Goal: Task Accomplishment & Management: Manage account settings

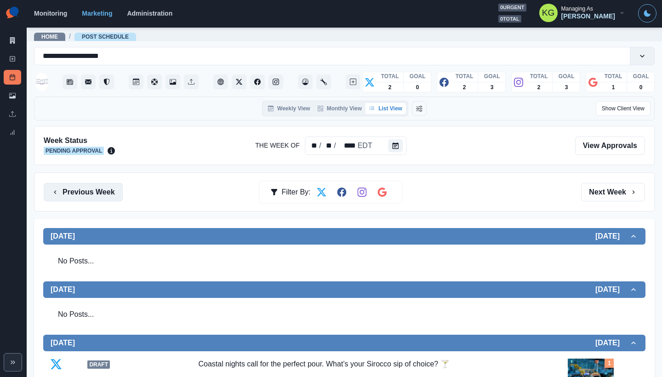
click at [114, 190] on button "Previous Week" at bounding box center [83, 192] width 79 height 18
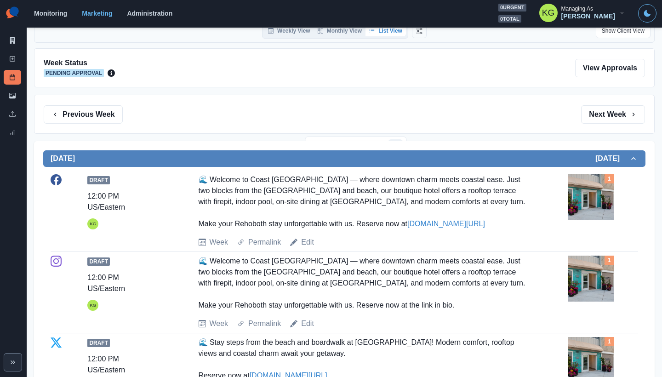
scroll to position [27, 0]
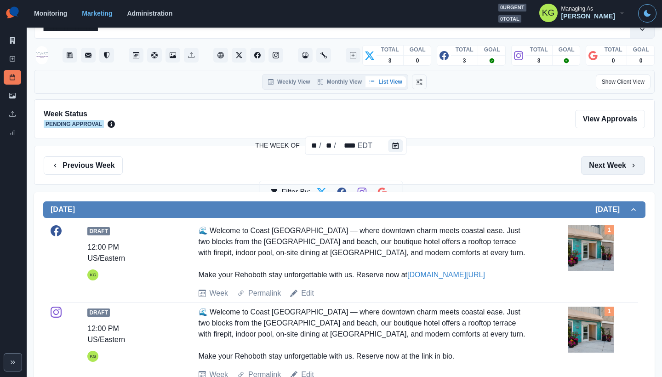
click at [609, 161] on button "Next Week" at bounding box center [613, 165] width 64 height 18
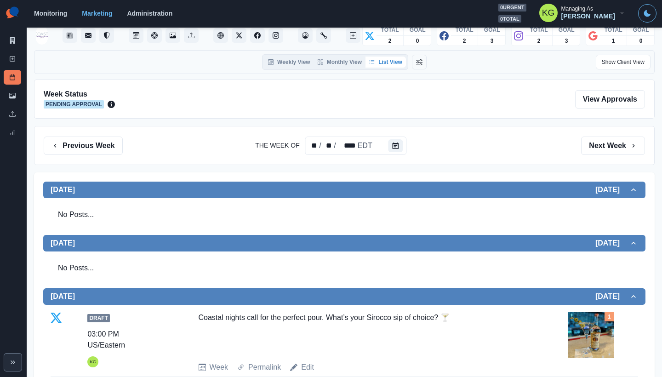
scroll to position [16, 0]
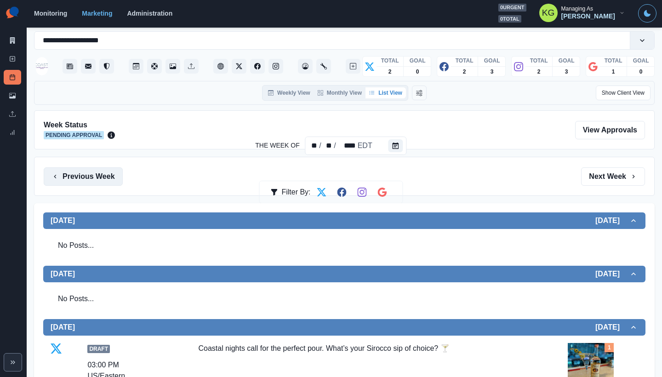
click at [77, 174] on button "Previous Week" at bounding box center [83, 176] width 79 height 18
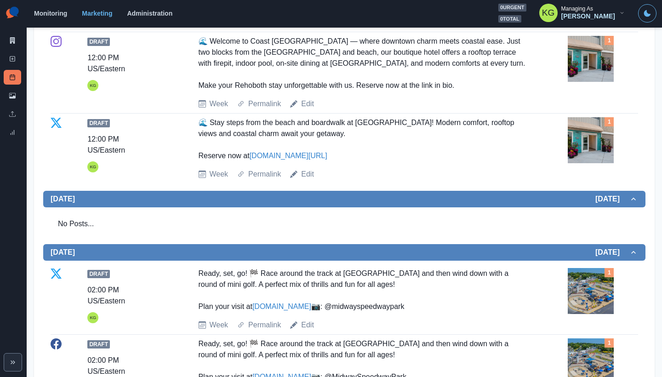
scroll to position [401, 0]
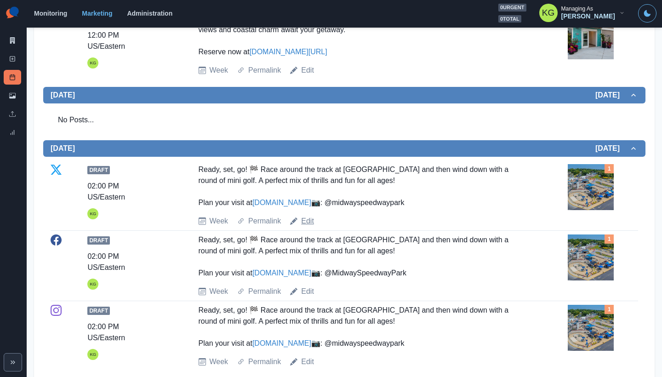
click at [307, 227] on link "Edit" at bounding box center [307, 221] width 13 height 11
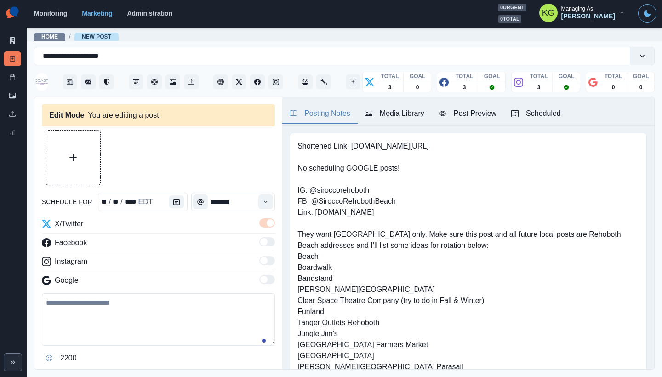
type textarea "**********"
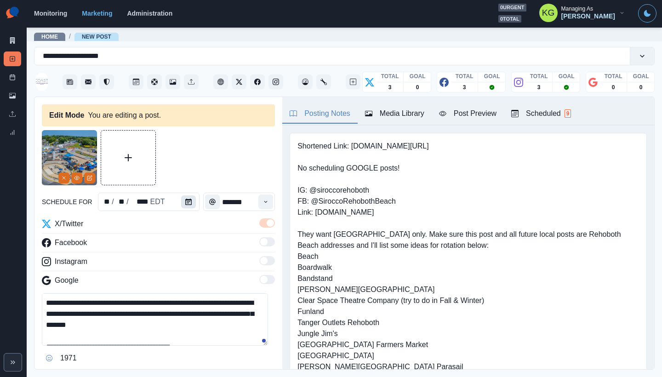
click at [181, 203] on button "Calendar" at bounding box center [188, 201] width 15 height 13
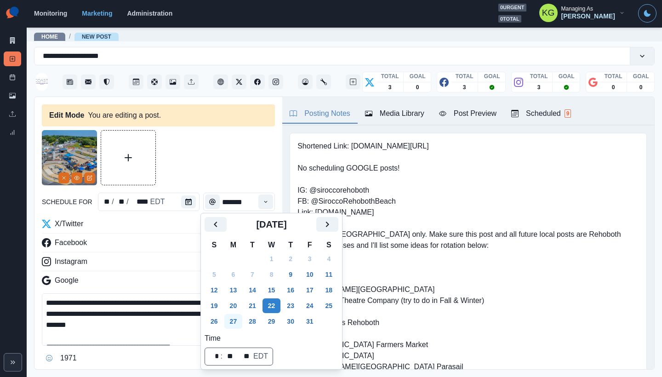
click at [234, 316] on button "27" at bounding box center [233, 321] width 18 height 15
click at [216, 187] on div "**********" at bounding box center [158, 260] width 233 height 261
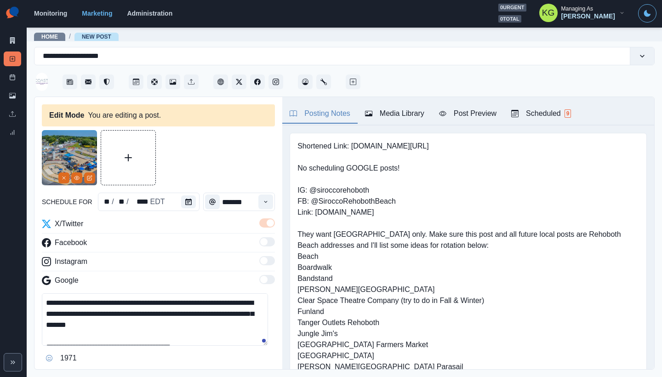
scroll to position [125, 0]
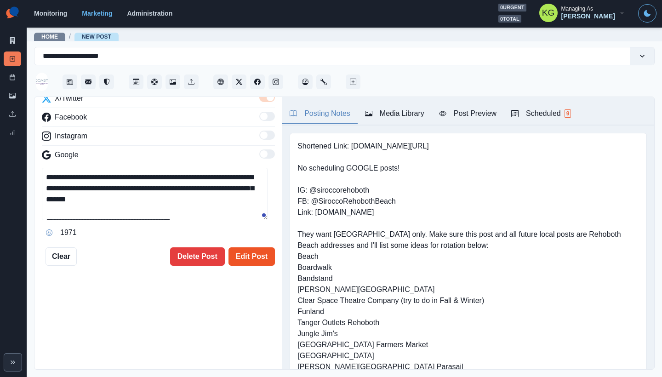
click at [246, 256] on button "Edit Post" at bounding box center [251, 256] width 46 height 18
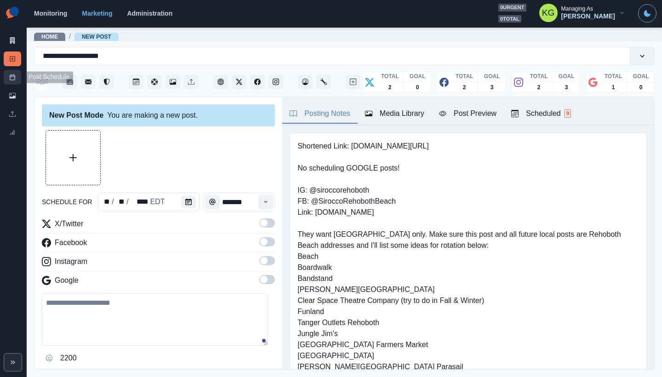
click at [14, 77] on icon at bounding box center [12, 77] width 6 height 6
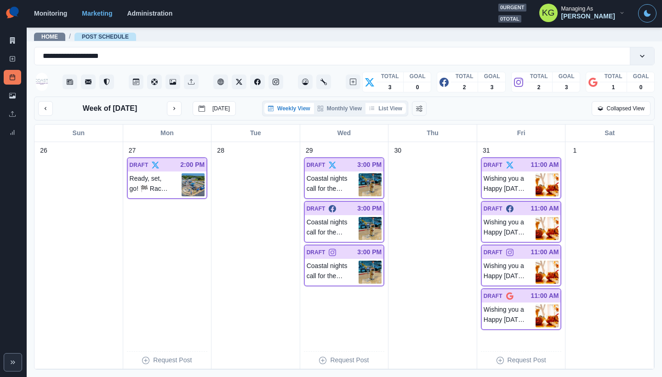
click at [385, 107] on button "List View" at bounding box center [385, 108] width 40 height 11
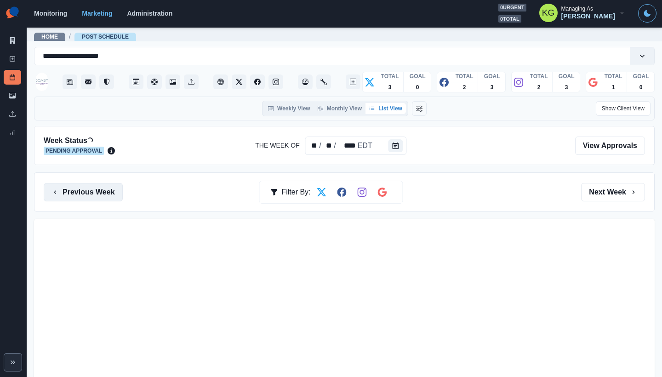
click at [99, 197] on button "Previous Week" at bounding box center [83, 192] width 79 height 18
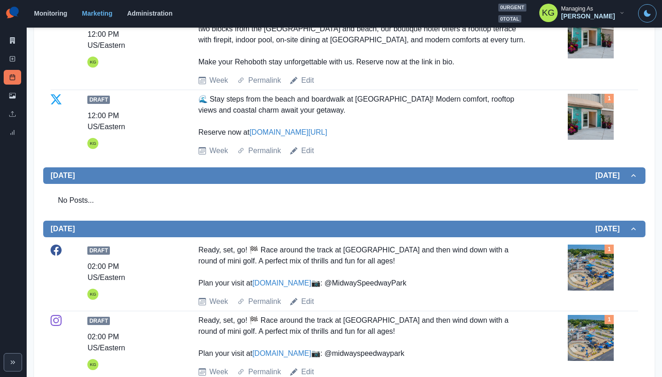
scroll to position [412, 0]
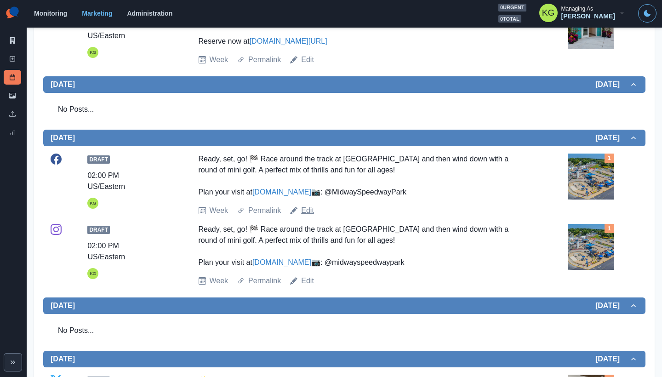
click at [306, 216] on link "Edit" at bounding box center [307, 210] width 13 height 11
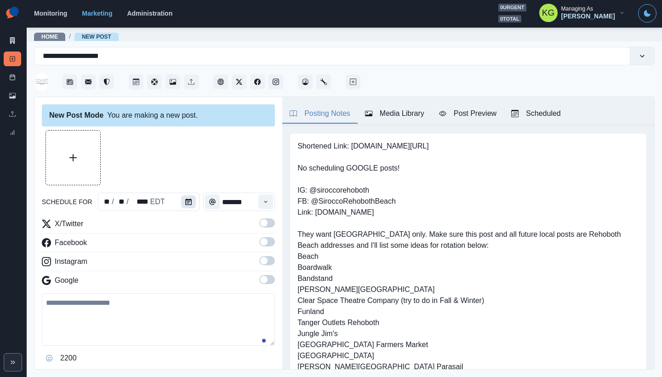
click at [189, 204] on button "Calendar" at bounding box center [188, 201] width 15 height 13
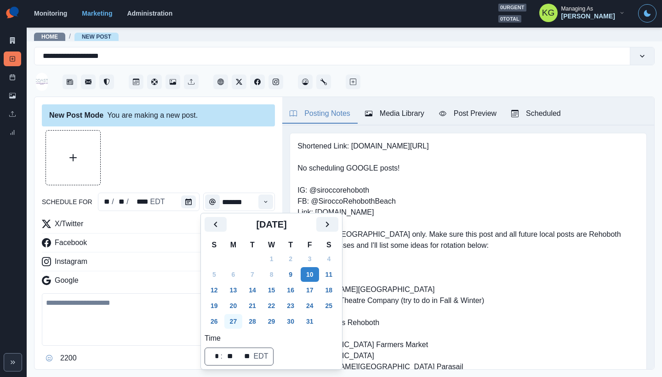
click at [236, 324] on button "27" at bounding box center [233, 321] width 18 height 15
click at [216, 174] on div at bounding box center [158, 157] width 233 height 55
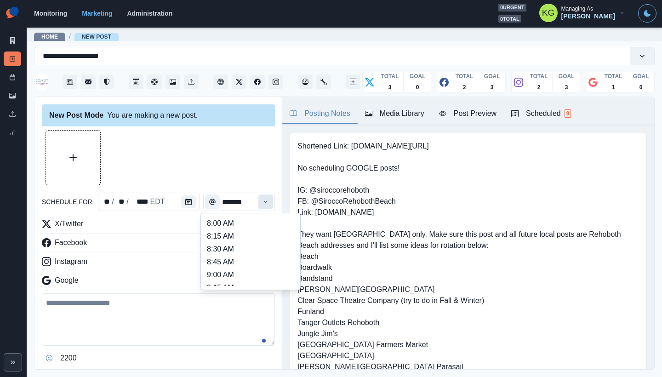
click at [258, 198] on button "Time" at bounding box center [265, 201] width 15 height 15
click at [214, 158] on div at bounding box center [158, 157] width 233 height 55
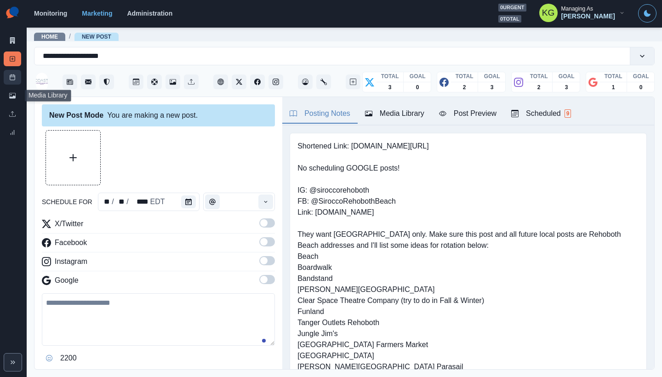
click at [10, 81] on link "Post Schedule" at bounding box center [12, 77] width 17 height 15
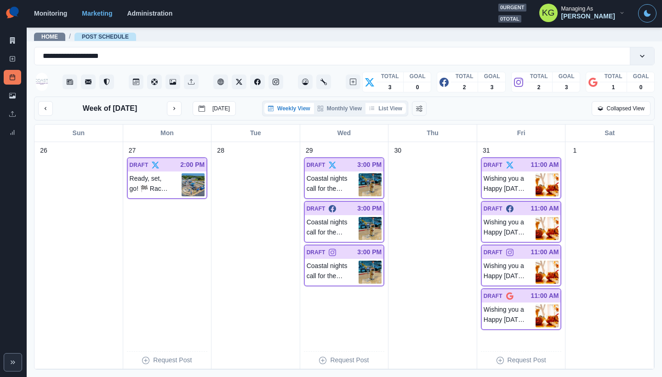
click at [391, 109] on button "List View" at bounding box center [385, 108] width 40 height 11
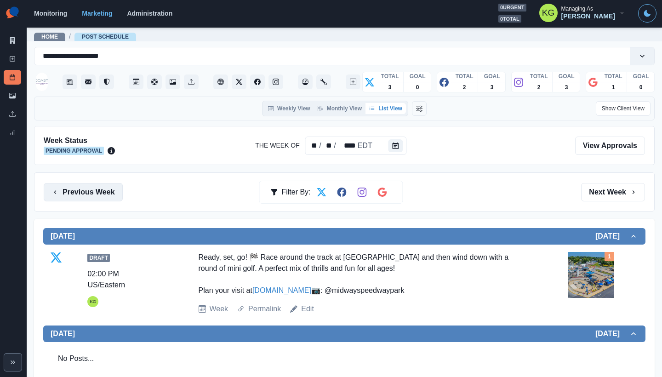
click at [89, 191] on button "Previous Week" at bounding box center [83, 192] width 79 height 18
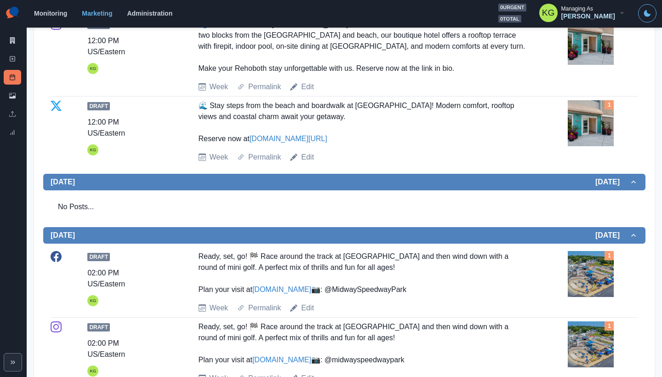
scroll to position [406, 0]
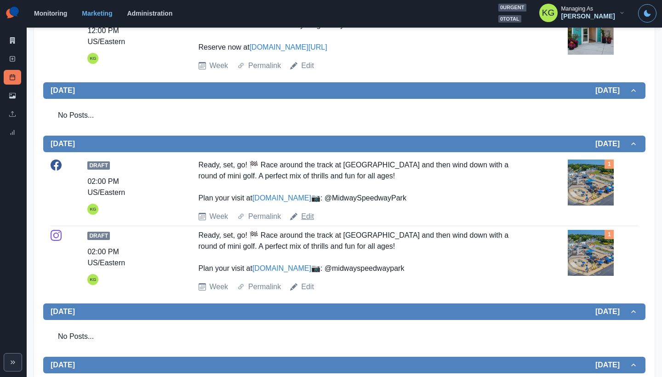
click at [301, 222] on link "Edit" at bounding box center [307, 216] width 13 height 11
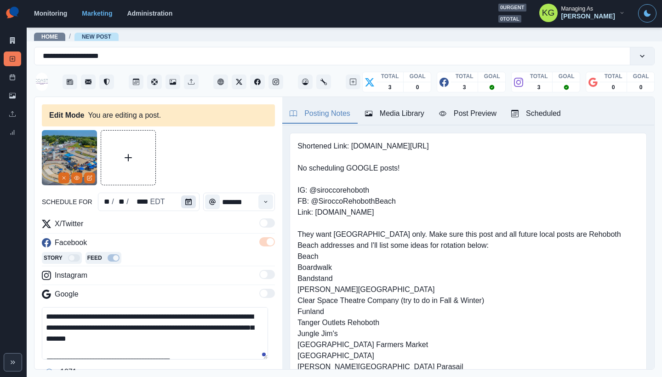
click at [187, 203] on icon "Calendar" at bounding box center [188, 202] width 6 height 6
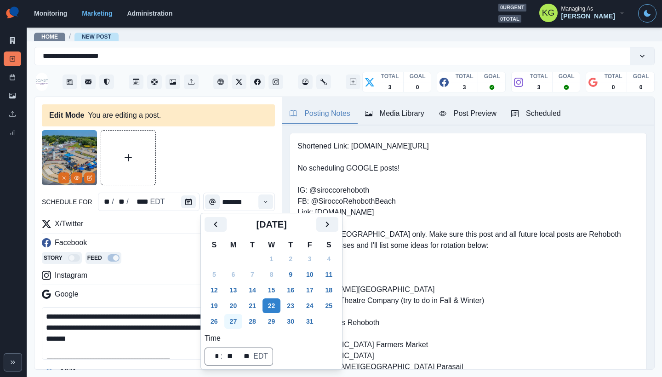
click at [238, 317] on button "27" at bounding box center [233, 321] width 18 height 15
click at [221, 156] on div at bounding box center [158, 157] width 233 height 55
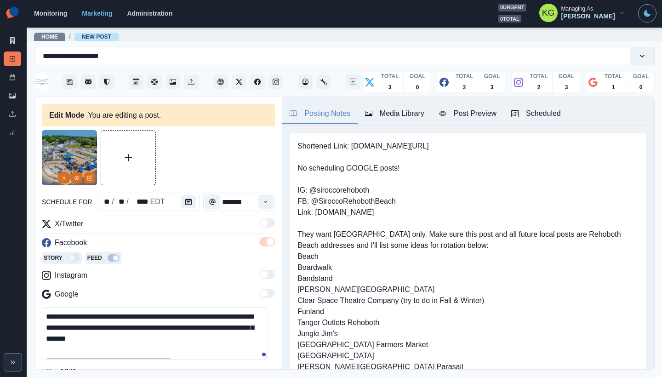
scroll to position [97, 0]
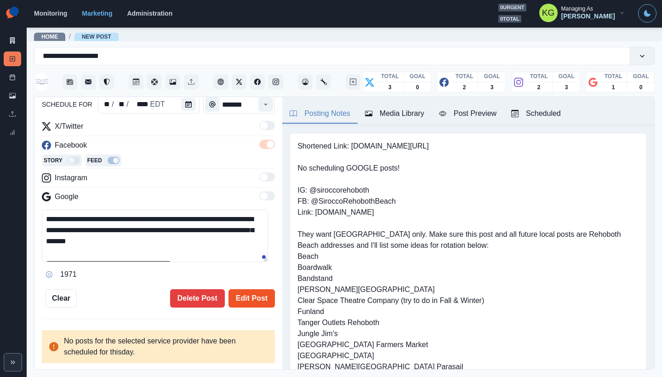
click at [246, 293] on button "Edit Post" at bounding box center [251, 298] width 46 height 18
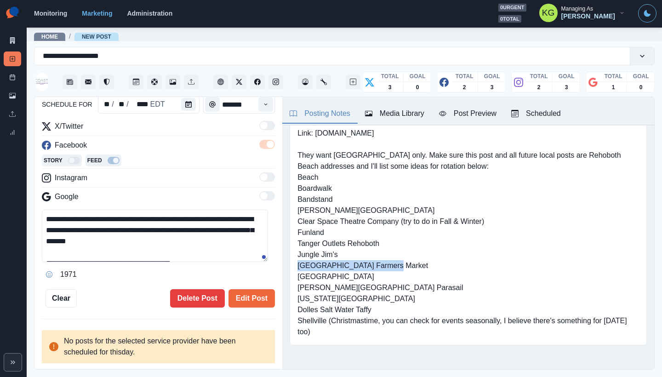
drag, startPoint x: 380, startPoint y: 266, endPoint x: 309, endPoint y: 264, distance: 71.7
click at [309, 264] on pre "Shortened Link: [DOMAIN_NAME][URL] No scheduling GOOGLE posts! IG: @siroccoreho…" at bounding box center [467, 200] width 341 height 276
click at [409, 227] on pre "Shortened Link: [DOMAIN_NAME][URL] No scheduling GOOGLE posts! IG: @siroccoreho…" at bounding box center [467, 200] width 341 height 276
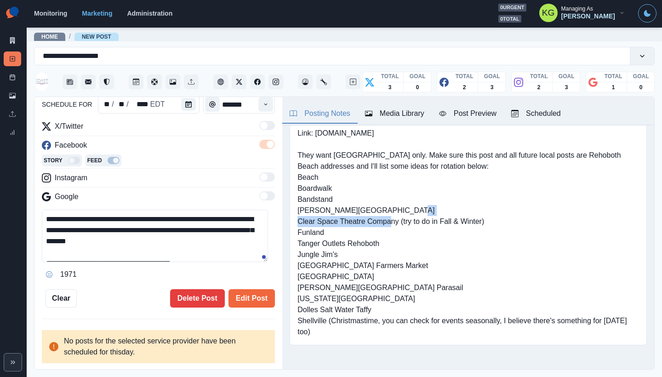
drag, startPoint x: 400, startPoint y: 222, endPoint x: 338, endPoint y: 222, distance: 62.0
click at [290, 218] on div "Shortened Link: [DOMAIN_NAME][URL] No scheduling GOOGLE posts! IG: @siroccoreho…" at bounding box center [468, 199] width 357 height 291
copy pre "Clear Space Theatre Company"
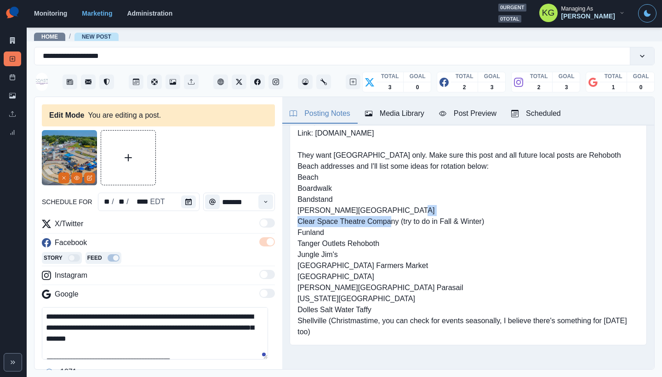
scroll to position [84, 0]
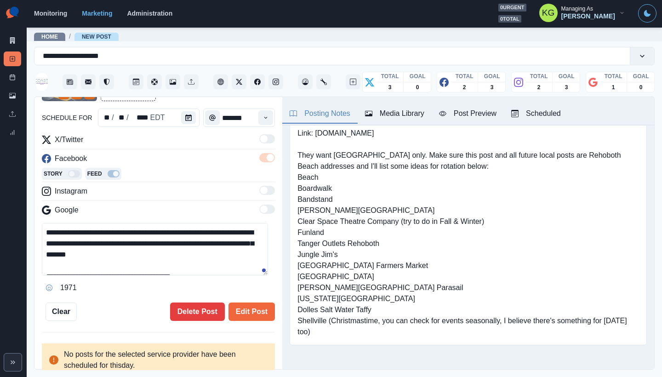
click at [260, 320] on div "**********" at bounding box center [158, 233] width 248 height 273
click at [252, 313] on button "Edit Post" at bounding box center [251, 311] width 46 height 18
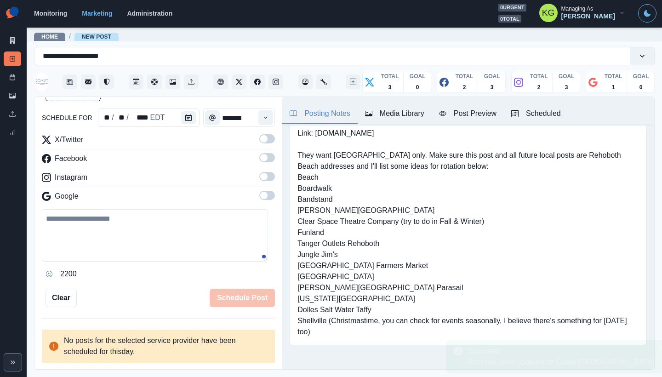
scroll to position [84, 0]
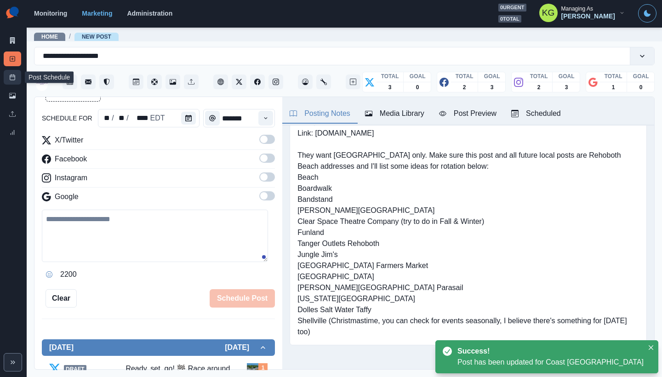
click at [7, 75] on link "Post Schedule" at bounding box center [12, 77] width 17 height 15
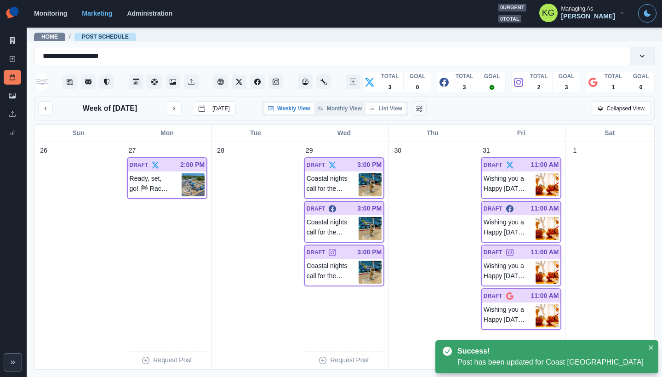
click at [386, 109] on button "List View" at bounding box center [385, 108] width 40 height 11
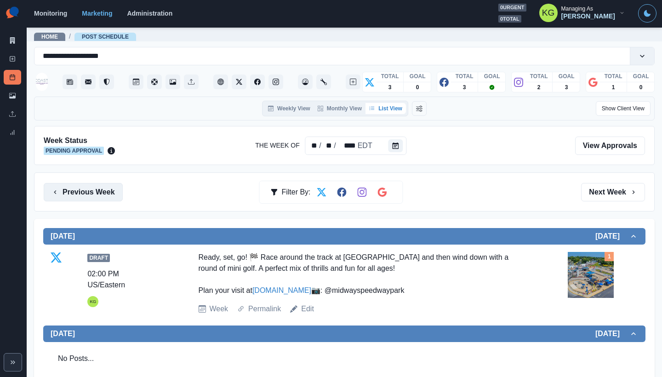
click at [83, 182] on div "Previous Week Filter By: Next Week" at bounding box center [344, 191] width 620 height 39
click at [87, 189] on button "Previous Week" at bounding box center [83, 192] width 79 height 18
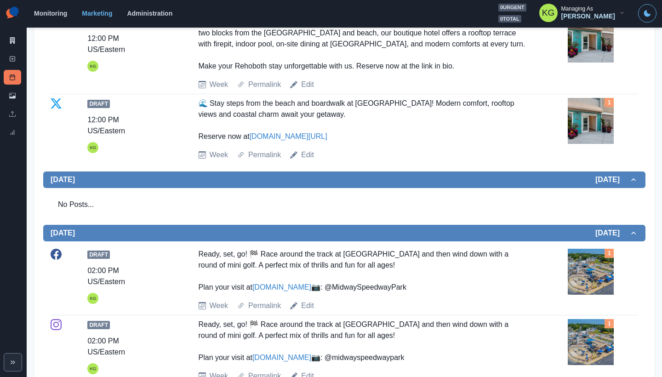
scroll to position [510, 0]
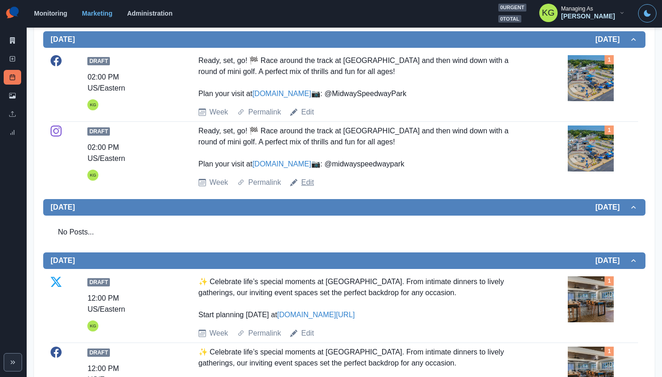
click at [305, 188] on link "Edit" at bounding box center [307, 182] width 13 height 11
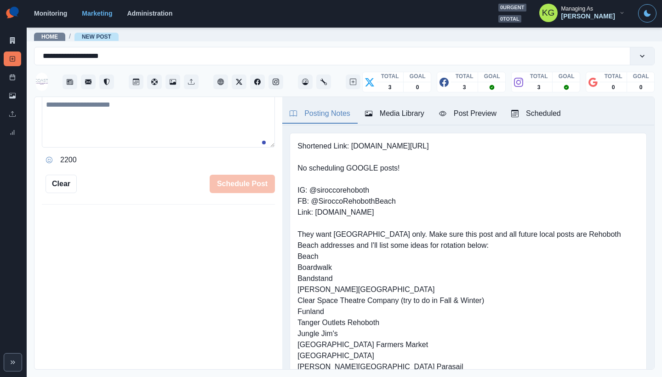
scroll to position [51, 0]
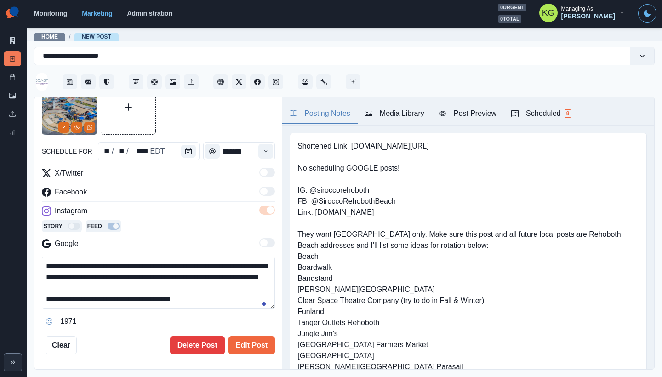
type input "*******"
type textarea "**********"
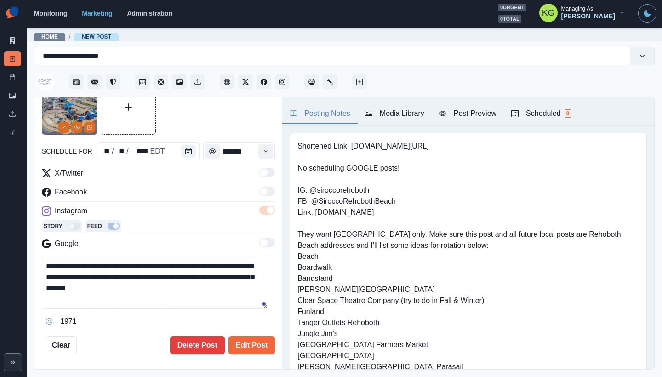
click at [203, 155] on div "Time" at bounding box center [212, 151] width 18 height 18
click at [193, 153] on button "Calendar" at bounding box center [188, 151] width 15 height 13
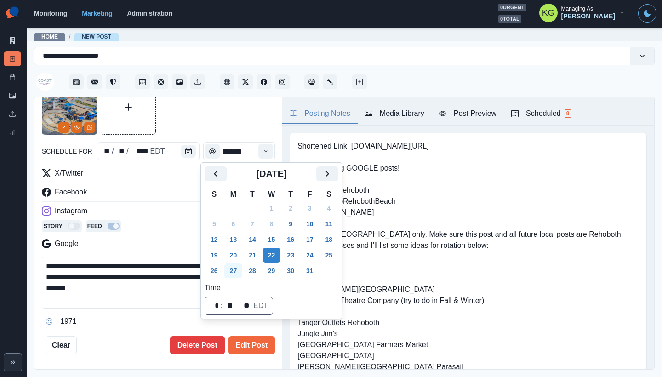
click at [238, 268] on button "27" at bounding box center [233, 270] width 18 height 15
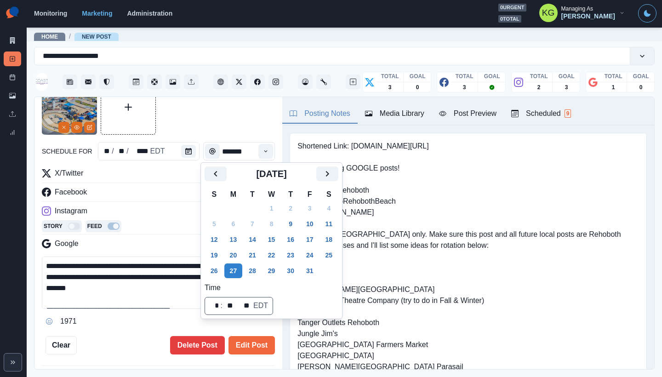
click at [206, 129] on div at bounding box center [158, 106] width 233 height 55
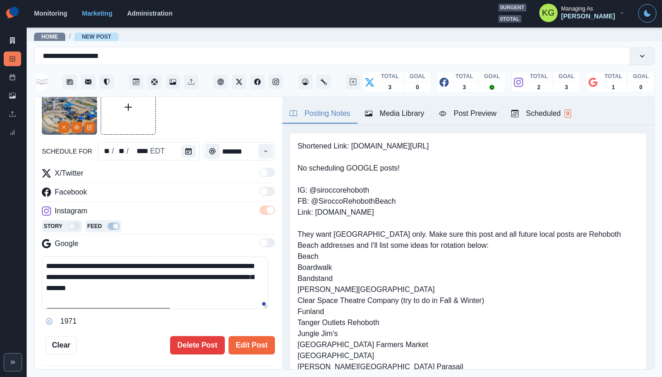
click at [254, 335] on div "**********" at bounding box center [158, 216] width 233 height 275
click at [259, 342] on button "Edit Post" at bounding box center [251, 345] width 46 height 18
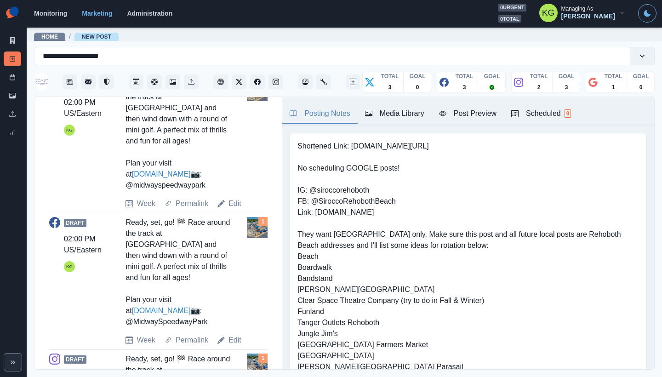
scroll to position [274, 0]
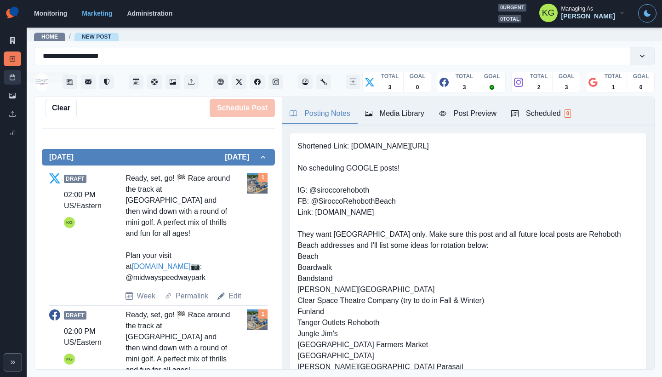
click at [14, 78] on icon at bounding box center [12, 77] width 6 height 6
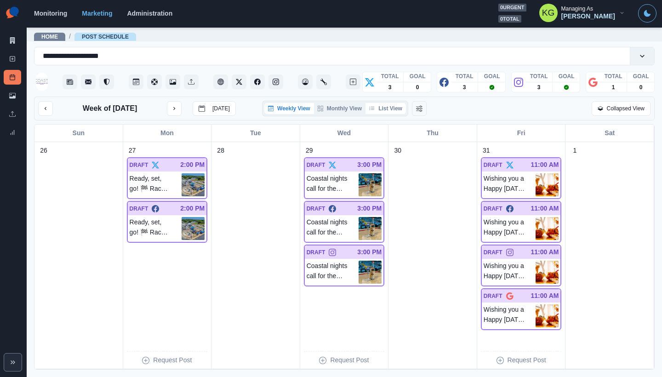
click at [384, 108] on button "List View" at bounding box center [385, 108] width 40 height 11
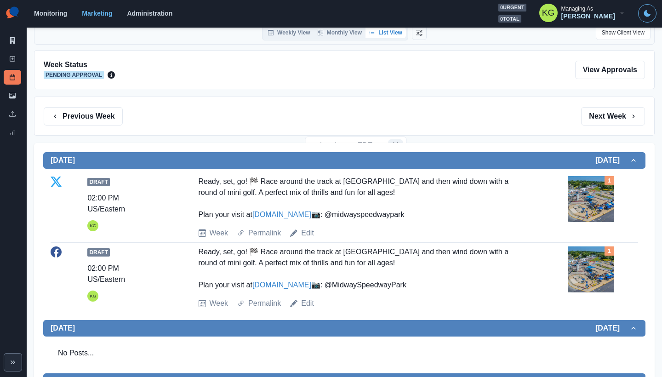
scroll to position [69, 0]
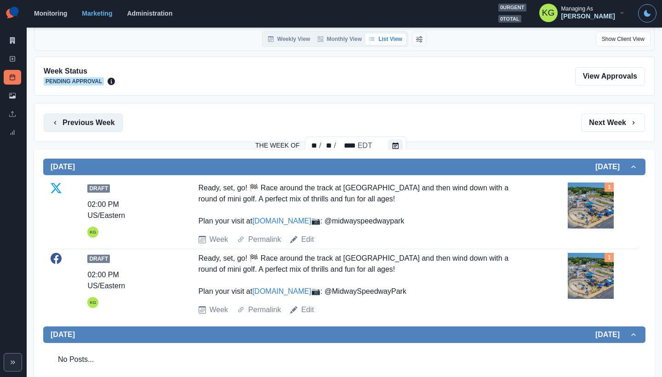
click at [100, 121] on button "Previous Week" at bounding box center [83, 123] width 79 height 18
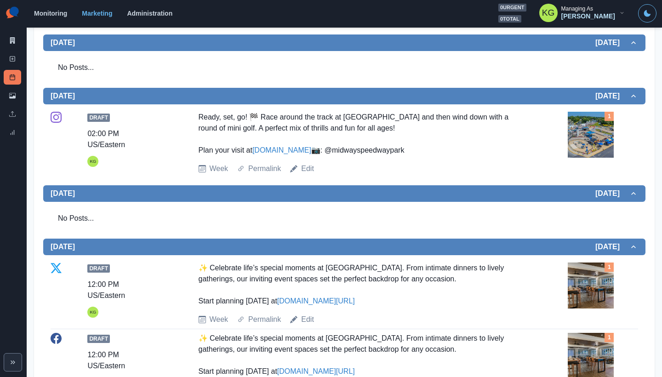
scroll to position [11, 0]
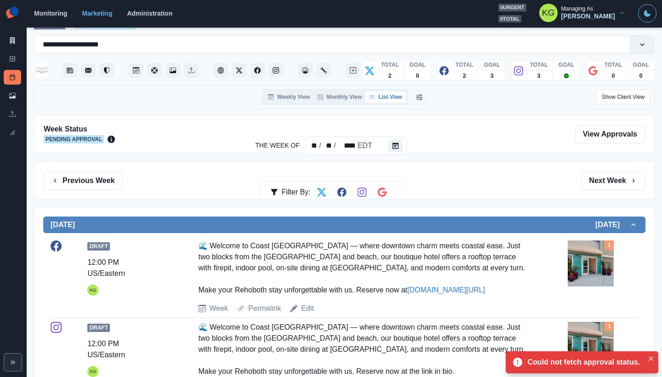
click at [122, 181] on div "Previous Week Filter By: Next Week" at bounding box center [344, 180] width 601 height 18
click at [118, 180] on button "Previous Week" at bounding box center [83, 180] width 79 height 18
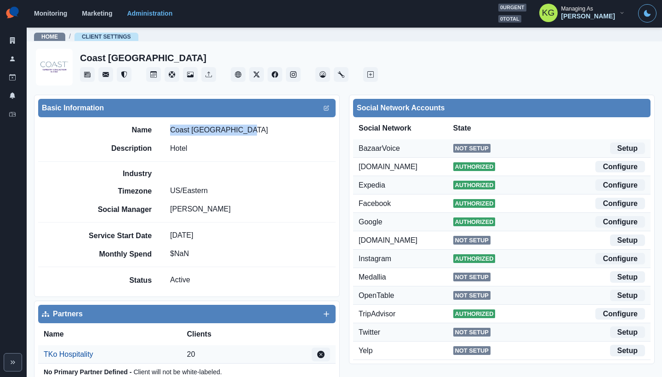
drag, startPoint x: 234, startPoint y: 129, endPoint x: 200, endPoint y: 123, distance: 34.2
click at [170, 129] on div "Name Coast Rehoboth Beach" at bounding box center [209, 130] width 253 height 11
copy p "Coast Rehoboth Beach"
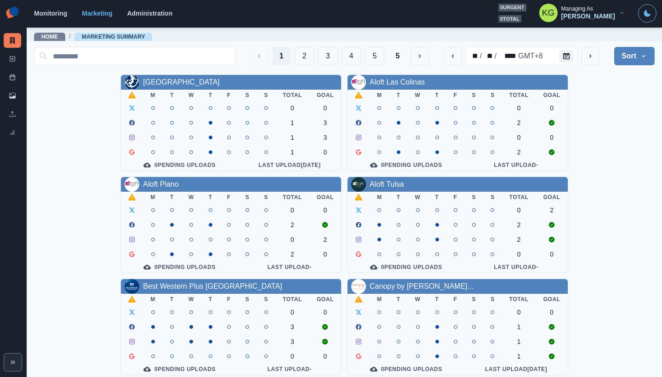
scroll to position [167, 0]
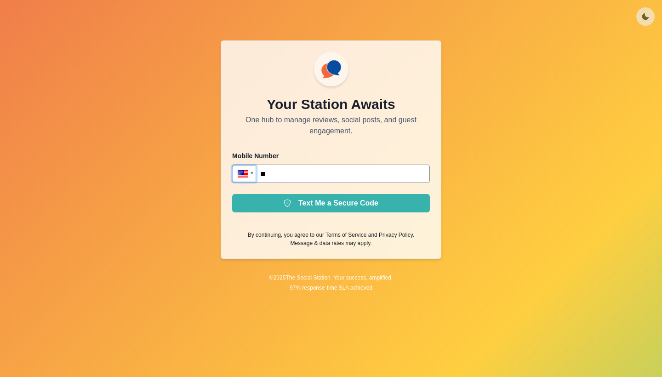
click at [250, 175] on div at bounding box center [244, 174] width 24 height 18
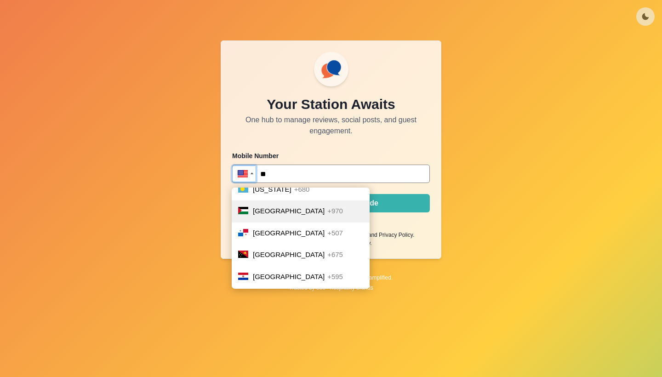
scroll to position [3169, 0]
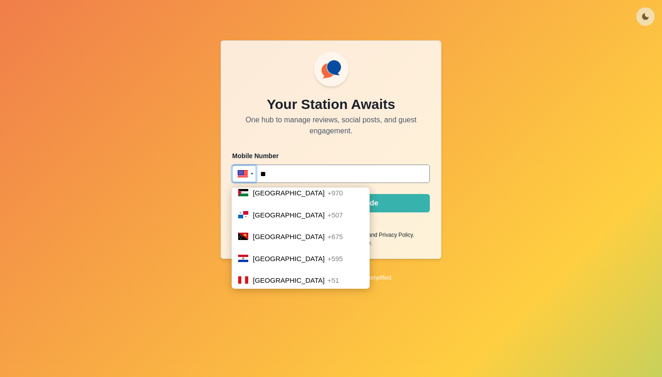
click at [275, 298] on span "[GEOGRAPHIC_DATA]" at bounding box center [289, 302] width 72 height 8
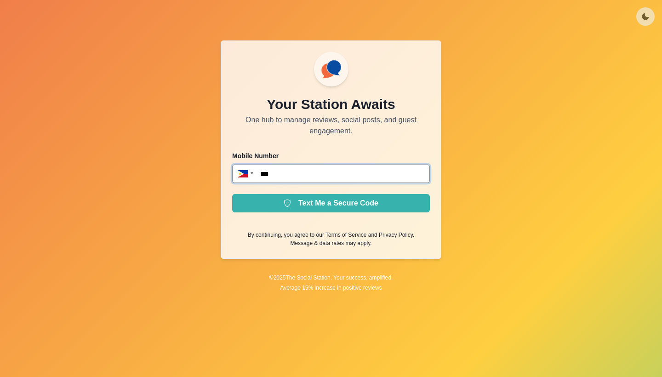
click at [286, 175] on input "***" at bounding box center [331, 174] width 198 height 18
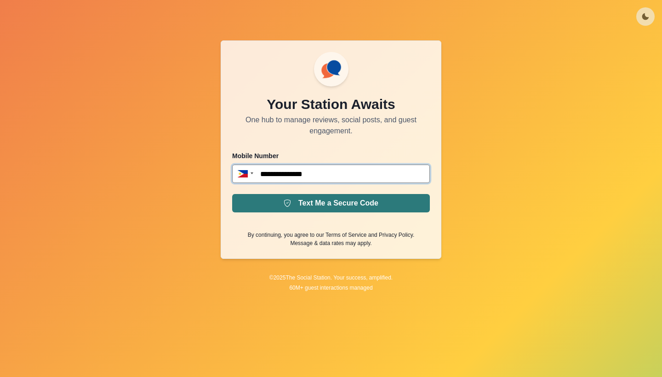
type input "**********"
click at [292, 202] on button "Text Me a Secure Code" at bounding box center [331, 203] width 198 height 18
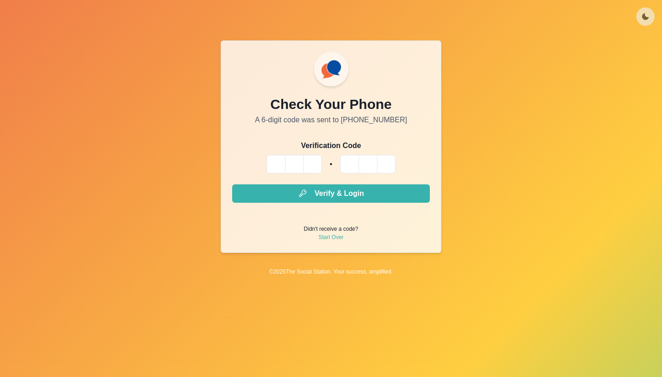
click at [275, 161] on input "Please enter your pin code" at bounding box center [276, 164] width 18 height 18
type input "*"
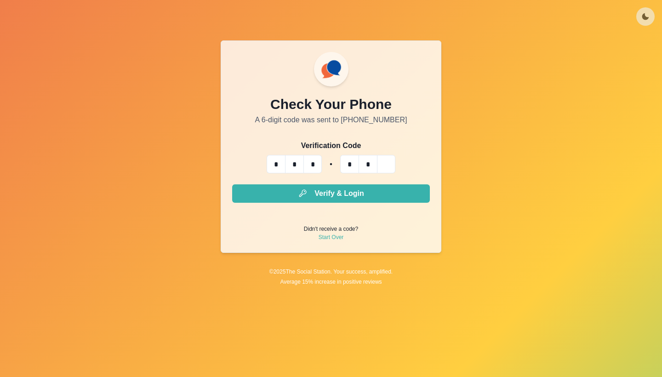
type input "*"
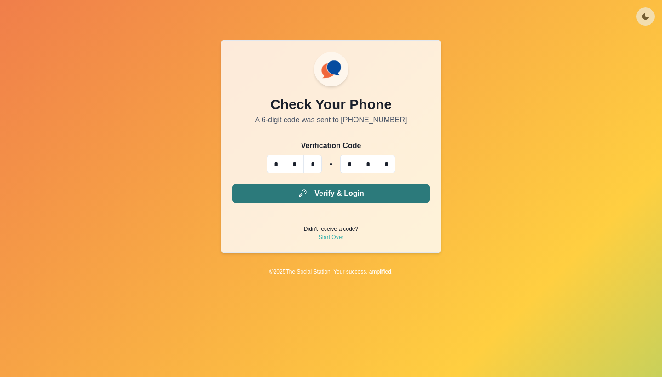
type input "*"
click at [326, 198] on button "Verify & Login" at bounding box center [331, 193] width 198 height 18
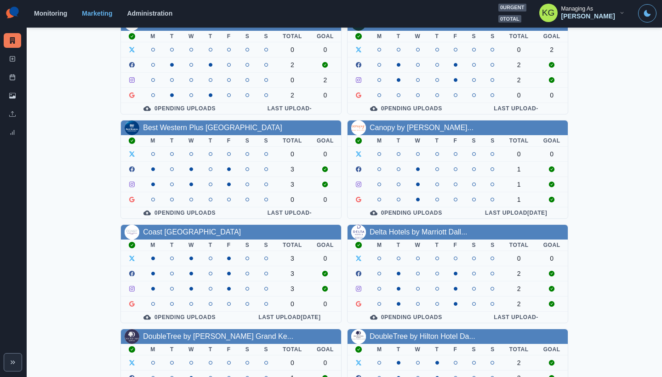
scroll to position [164, 0]
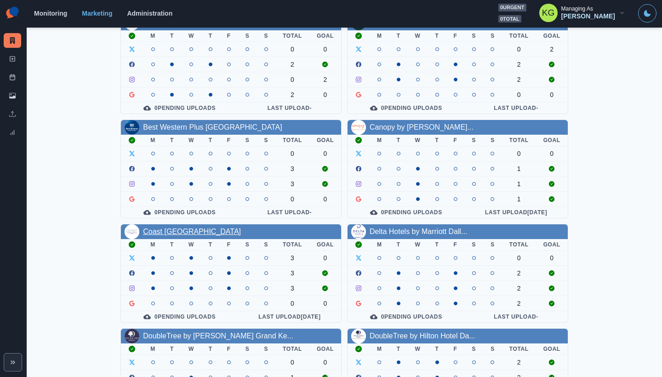
click at [196, 233] on link "Coast [GEOGRAPHIC_DATA]" at bounding box center [192, 231] width 98 height 8
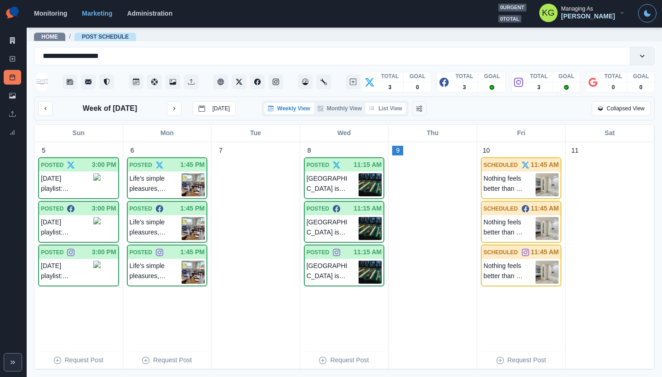
click at [384, 108] on button "List View" at bounding box center [385, 108] width 40 height 11
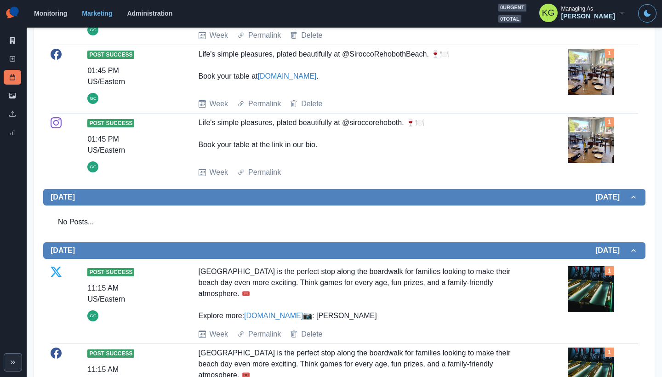
scroll to position [64, 0]
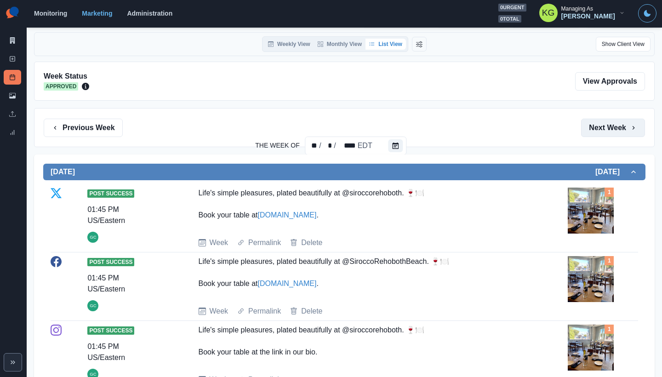
click at [611, 131] on button "Next Week" at bounding box center [613, 128] width 64 height 18
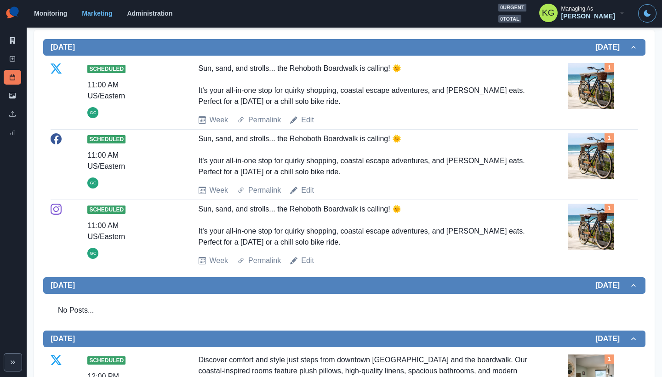
scroll to position [98, 0]
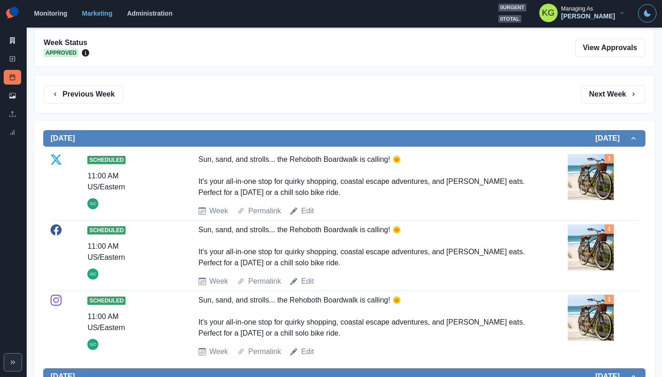
click at [608, 79] on div "Previous Week Filter By: Next Week" at bounding box center [344, 93] width 620 height 39
click at [608, 89] on button "Next Week" at bounding box center [613, 94] width 64 height 18
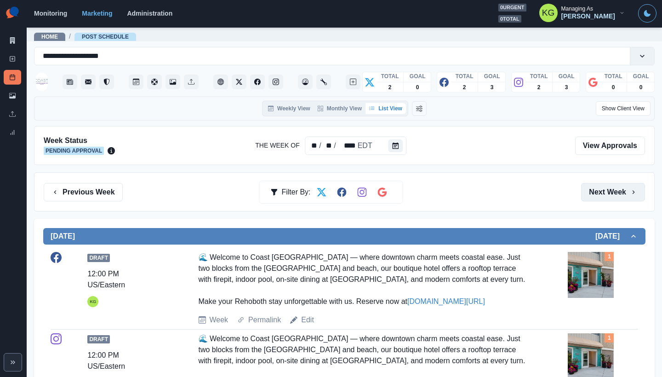
click at [616, 186] on button "Next Week" at bounding box center [613, 192] width 64 height 18
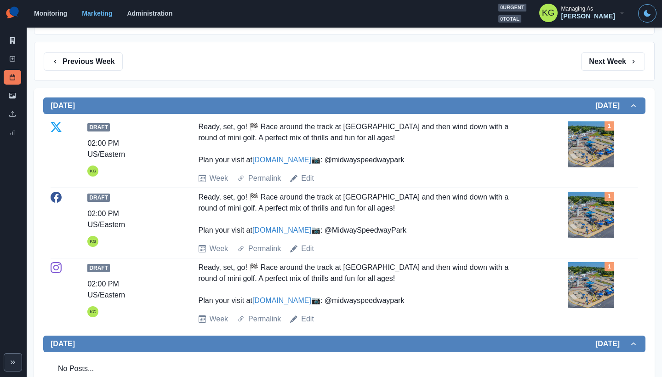
scroll to position [98, 0]
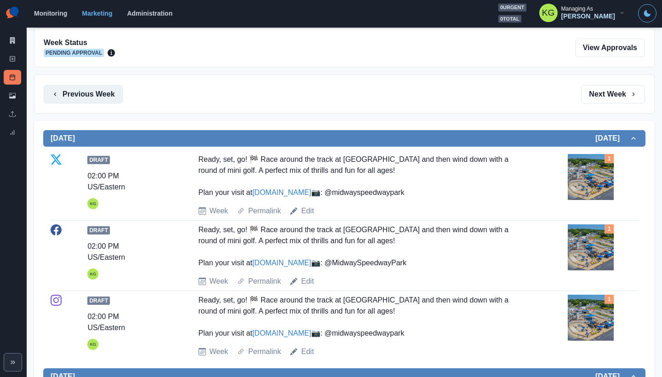
click at [117, 98] on button "Previous Week" at bounding box center [83, 94] width 79 height 18
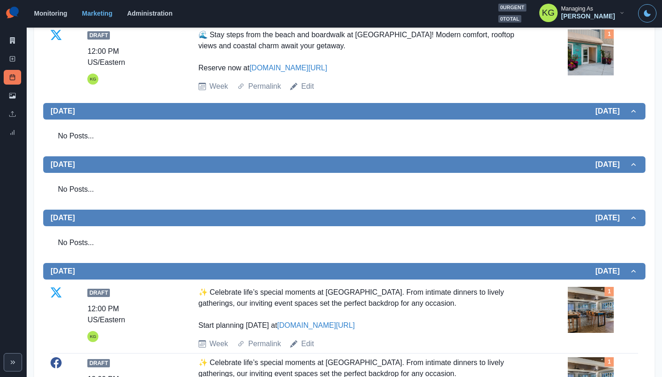
scroll to position [385, 0]
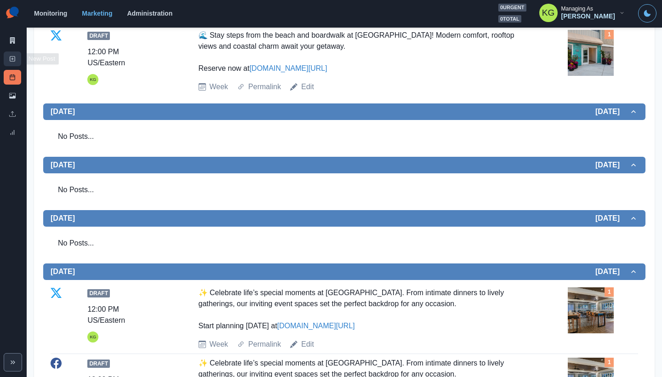
click at [12, 53] on link "New Post" at bounding box center [12, 58] width 17 height 15
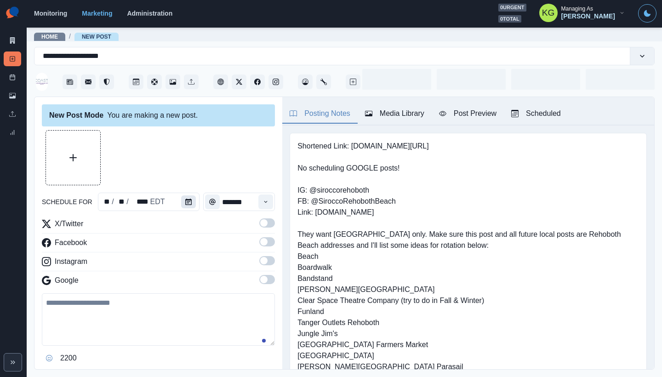
click at [181, 204] on button "Calendar" at bounding box center [188, 201] width 15 height 13
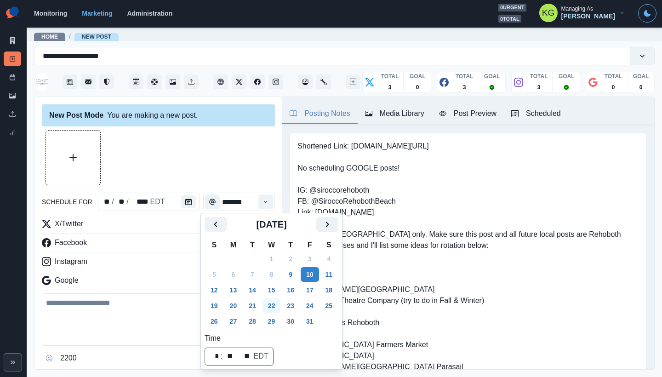
click at [273, 309] on button "22" at bounding box center [271, 305] width 18 height 15
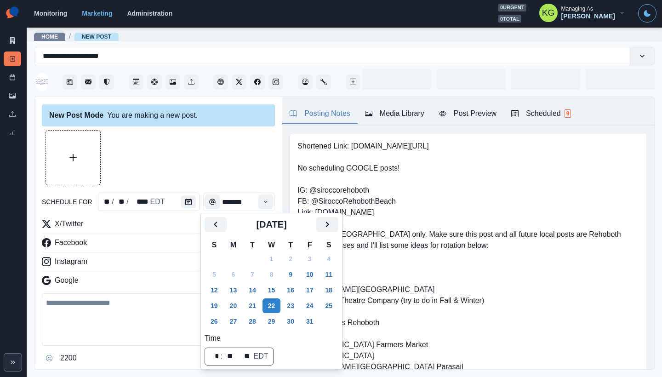
click at [224, 188] on div "schedule for ** / ** / **** EDT ******* X/Twitter Facebook Instagram Google 220…" at bounding box center [158, 260] width 233 height 261
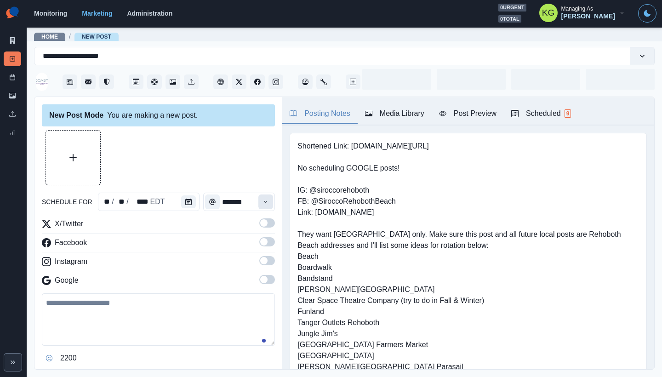
click at [259, 205] on button "Time" at bounding box center [265, 201] width 15 height 15
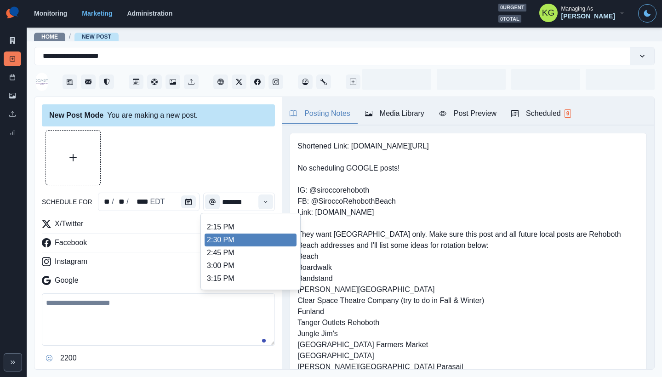
scroll to position [319, 0]
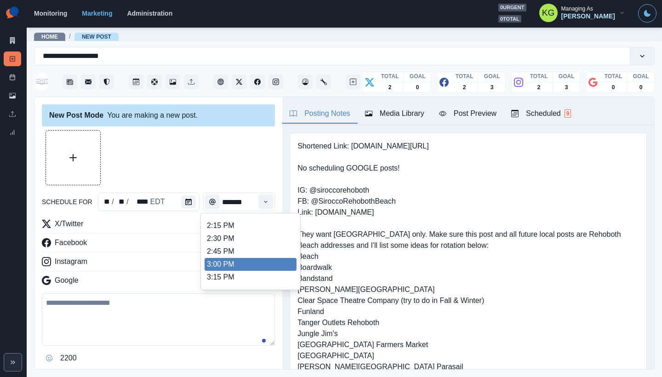
click at [251, 263] on li "3:00 PM" at bounding box center [250, 264] width 92 height 13
type input "*******"
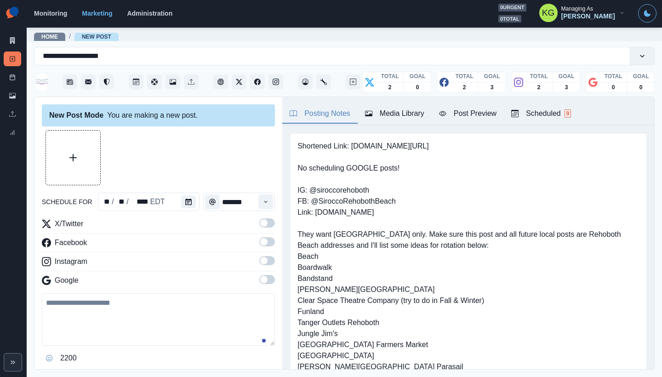
click at [259, 264] on span at bounding box center [267, 260] width 16 height 9
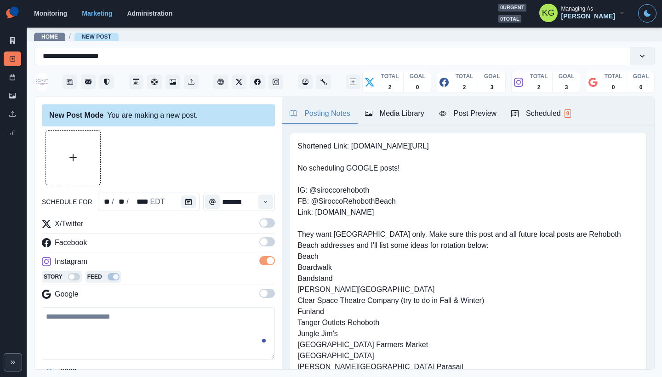
click at [257, 236] on div "X/Twitter Facebook Instagram Story Feed Google" at bounding box center [158, 260] width 233 height 85
click at [263, 239] on span at bounding box center [267, 241] width 16 height 9
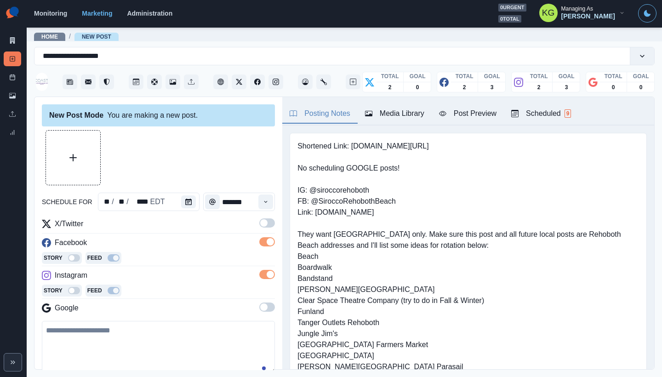
click at [264, 217] on div "schedule for ** / ** / **** EDT ******* X/Twitter Facebook Story Feed Instagram…" at bounding box center [158, 274] width 233 height 289
click at [264, 221] on span at bounding box center [267, 222] width 16 height 9
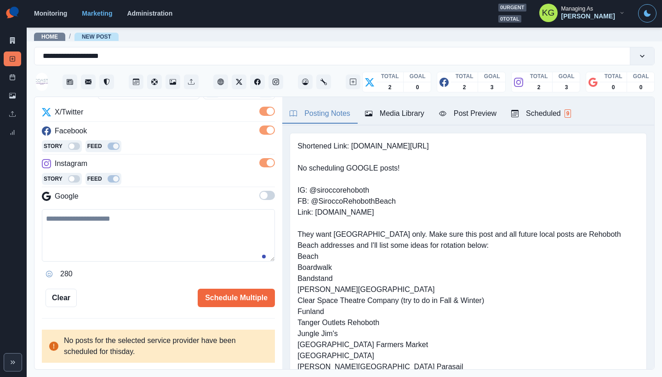
click at [226, 222] on textarea at bounding box center [158, 235] width 233 height 52
paste textarea "**********"
click at [174, 218] on textarea "**********" at bounding box center [155, 236] width 226 height 52
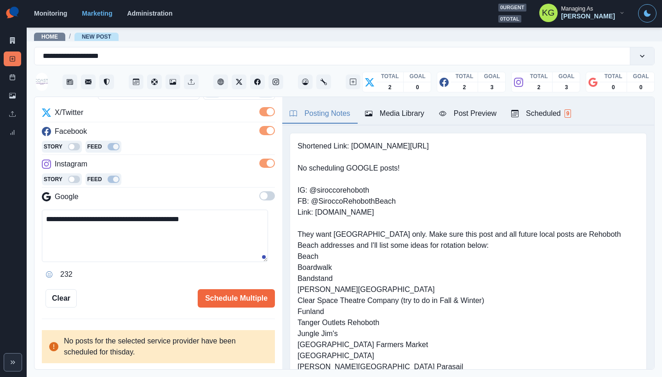
click at [174, 218] on textarea "**********" at bounding box center [155, 236] width 226 height 52
paste textarea "**********"
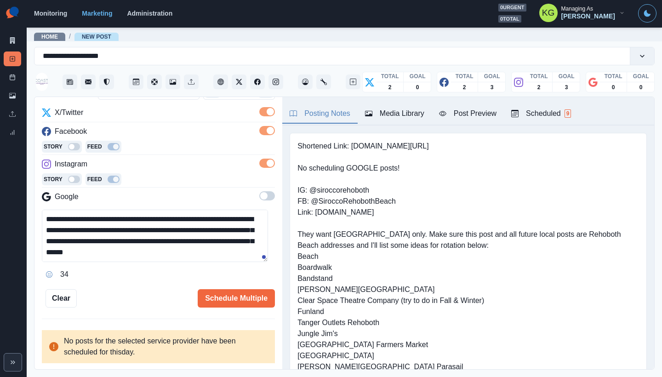
scroll to position [22, 0]
drag, startPoint x: 68, startPoint y: 216, endPoint x: 18, endPoint y: 216, distance: 49.2
click at [18, 216] on div "**********" at bounding box center [331, 188] width 662 height 377
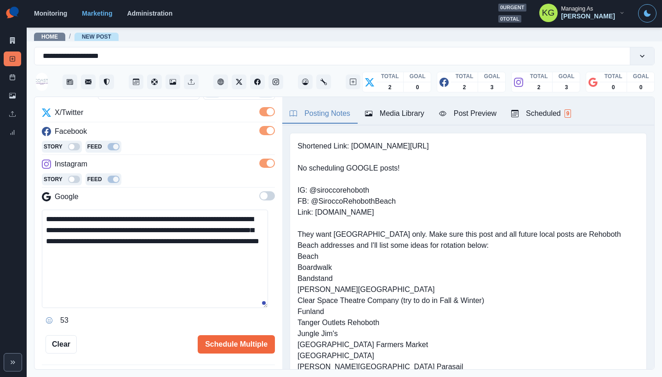
click at [265, 304] on textarea "**********" at bounding box center [155, 259] width 226 height 98
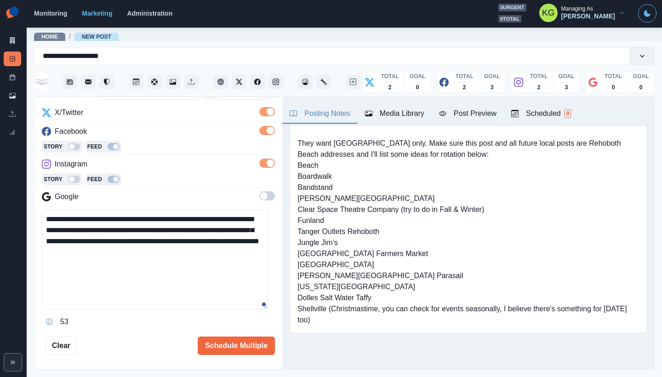
scroll to position [91, 0]
click at [184, 248] on textarea "**********" at bounding box center [155, 260] width 226 height 100
paste textarea "**********"
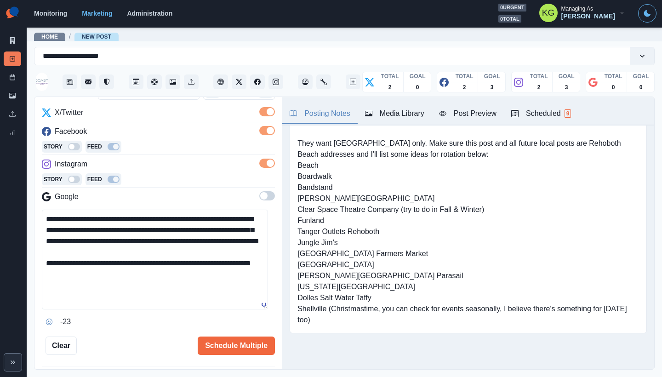
drag, startPoint x: 69, startPoint y: 285, endPoint x: 33, endPoint y: 285, distance: 36.3
click at [33, 285] on main "**********" at bounding box center [344, 202] width 635 height 350
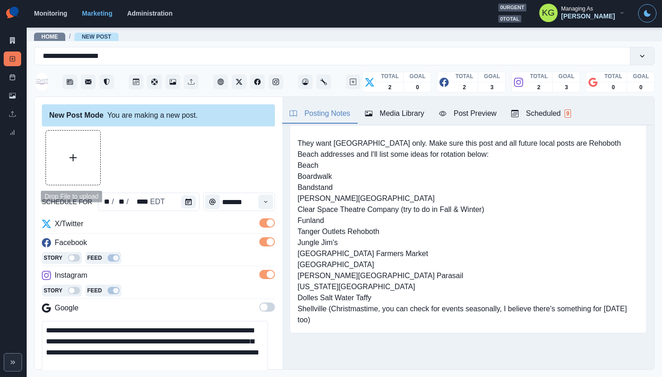
scroll to position [-1, 0]
type textarea "**********"
click at [84, 154] on button "Upload Media" at bounding box center [73, 158] width 54 height 54
click at [65, 150] on button "Upload Media" at bounding box center [73, 158] width 54 height 54
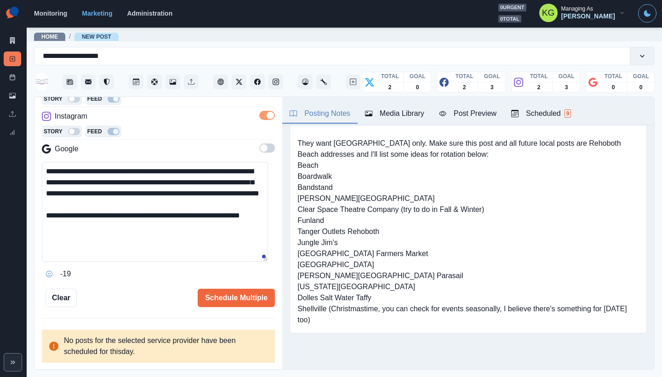
scroll to position [159, 0]
drag, startPoint x: 102, startPoint y: 307, endPoint x: 43, endPoint y: 264, distance: 72.1
click at [43, 262] on textarea "**********" at bounding box center [155, 212] width 226 height 100
drag, startPoint x: 44, startPoint y: 264, endPoint x: 128, endPoint y: 304, distance: 93.1
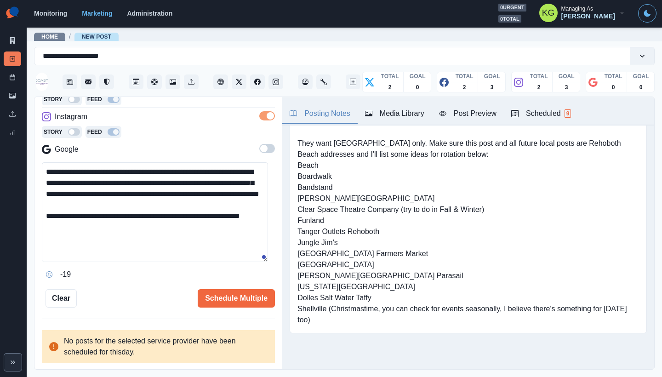
click at [128, 262] on textarea "**********" at bounding box center [155, 212] width 226 height 100
drag, startPoint x: 129, startPoint y: 329, endPoint x: 81, endPoint y: 273, distance: 73.0
click at [81, 262] on textarea "**********" at bounding box center [155, 212] width 226 height 100
click at [123, 262] on textarea "**********" at bounding box center [155, 212] width 226 height 100
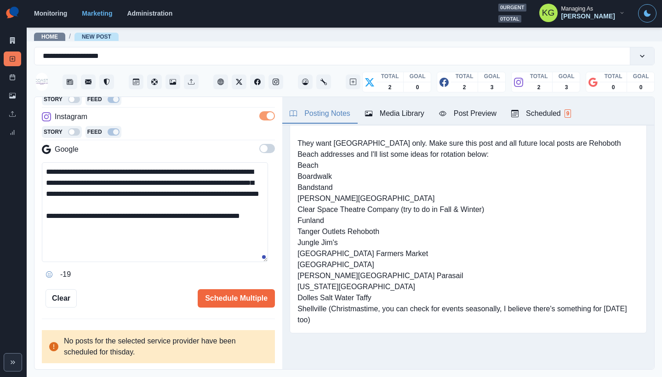
click at [123, 262] on textarea "**********" at bounding box center [155, 212] width 226 height 100
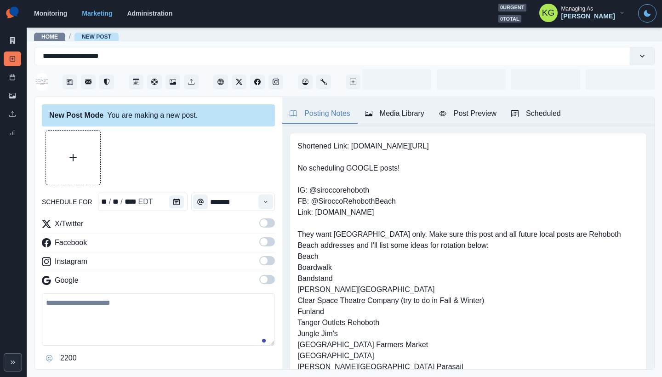
type input "*******"
click at [151, 344] on textarea at bounding box center [158, 319] width 233 height 52
drag, startPoint x: 151, startPoint y: 344, endPoint x: 76, endPoint y: 288, distance: 93.3
click at [76, 288] on div "X/Twitter Facebook Instagram Google 2200" at bounding box center [158, 291] width 233 height 147
